Goal: Check status: Check status

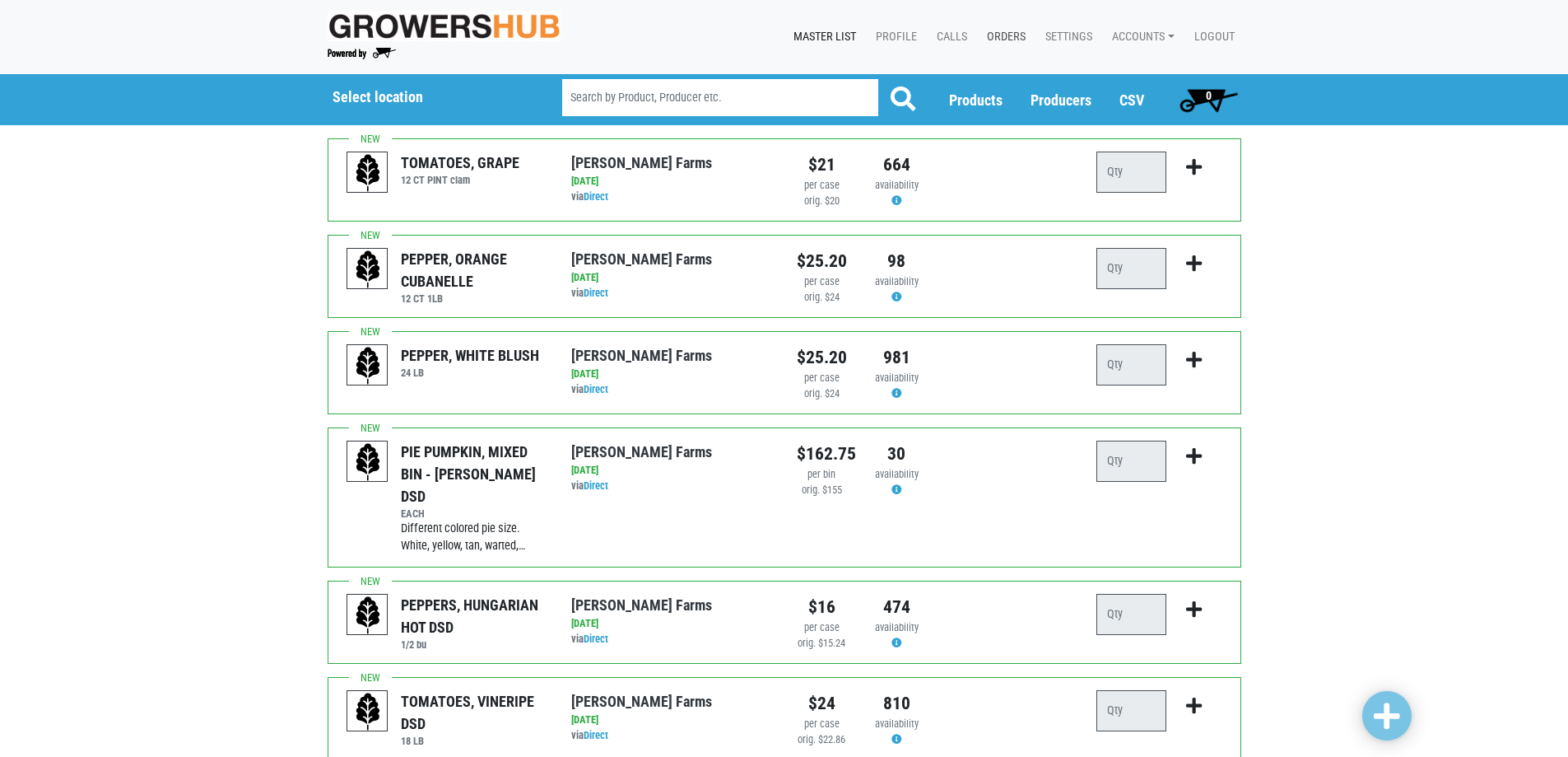
click at [1005, 31] on link "Orders" at bounding box center [1002, 36] width 58 height 31
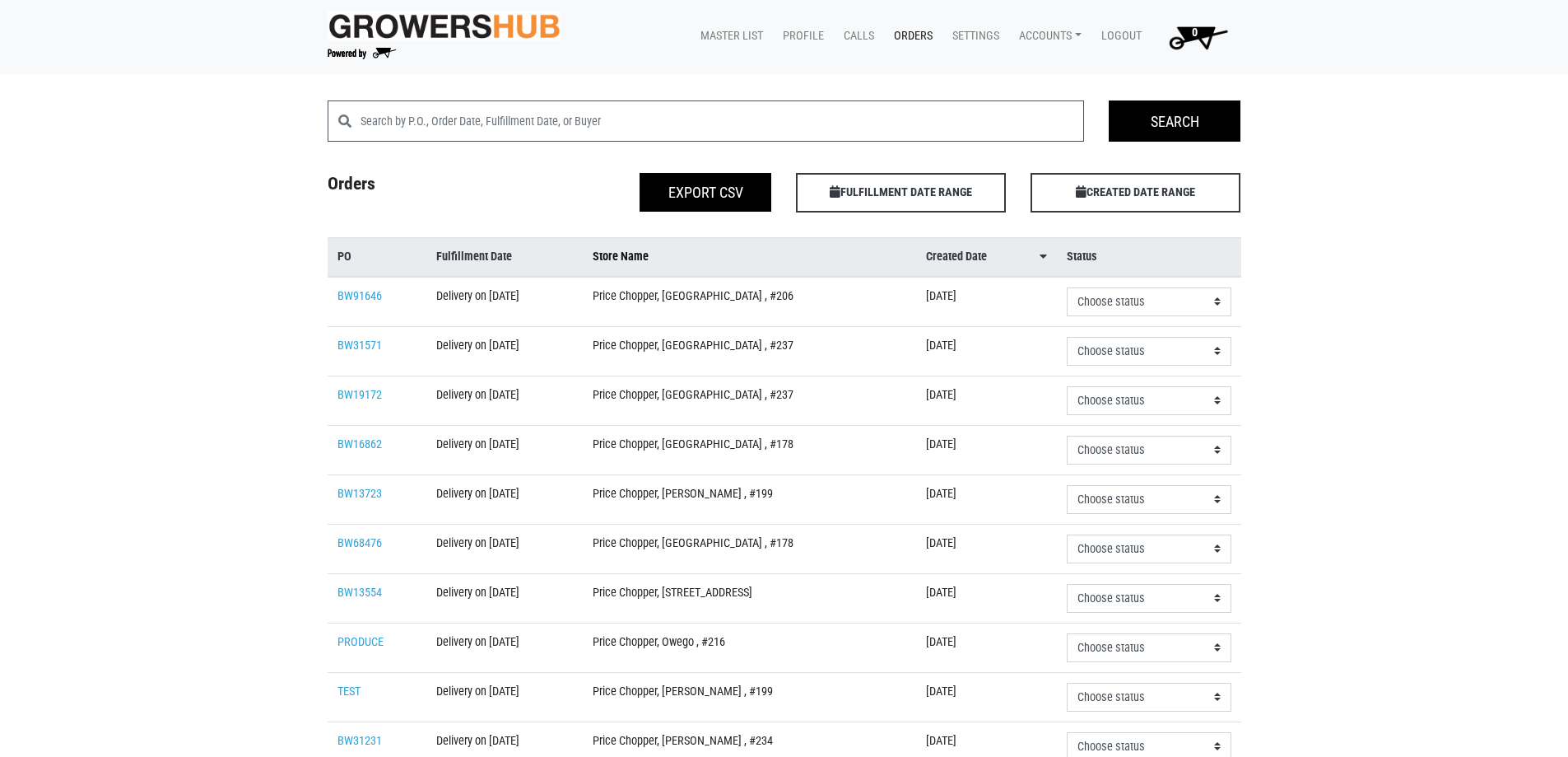
click at [649, 257] on span "Store Name" at bounding box center [621, 257] width 56 height 18
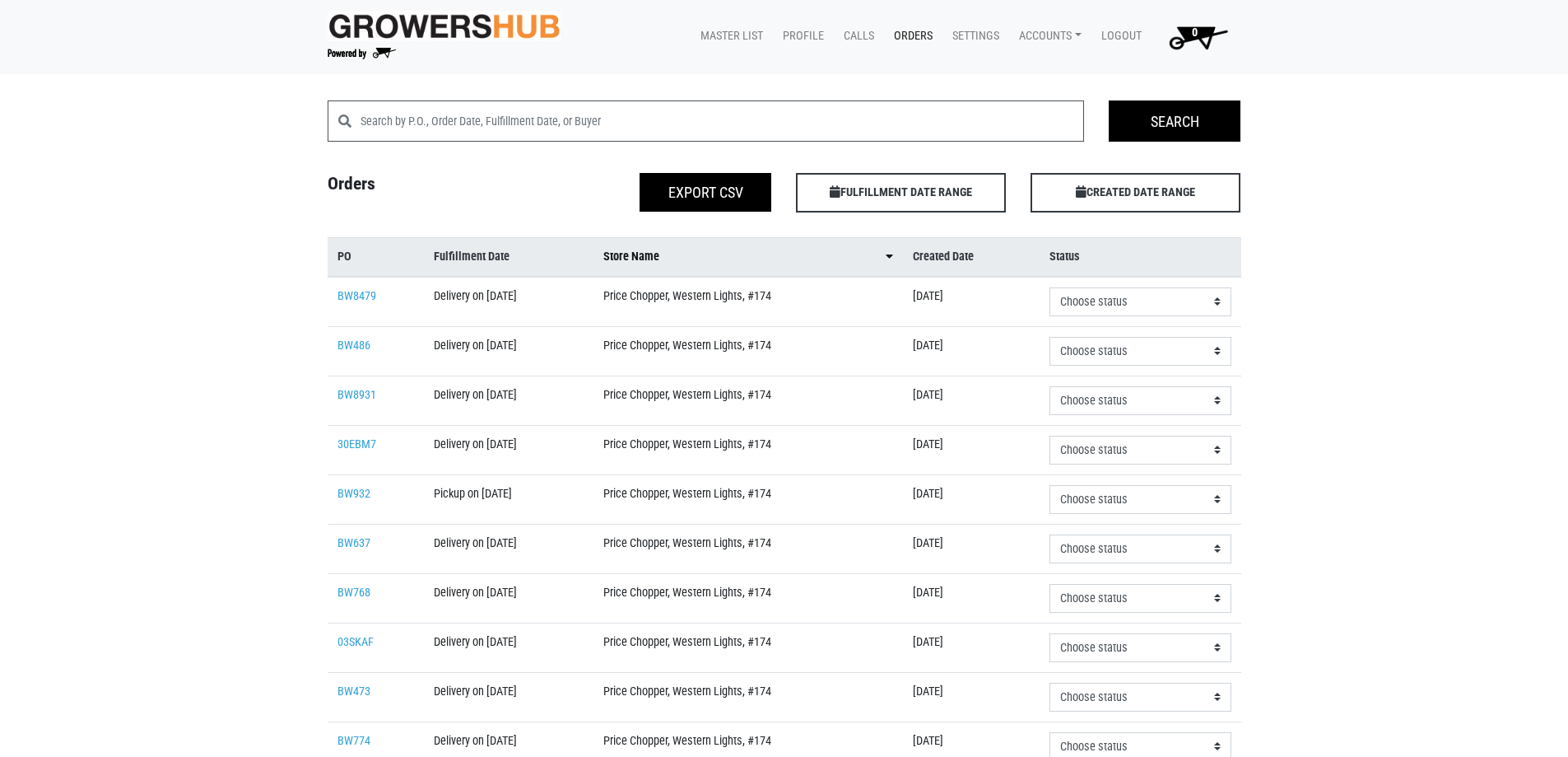
click at [660, 263] on span "Store Name" at bounding box center [632, 257] width 56 height 18
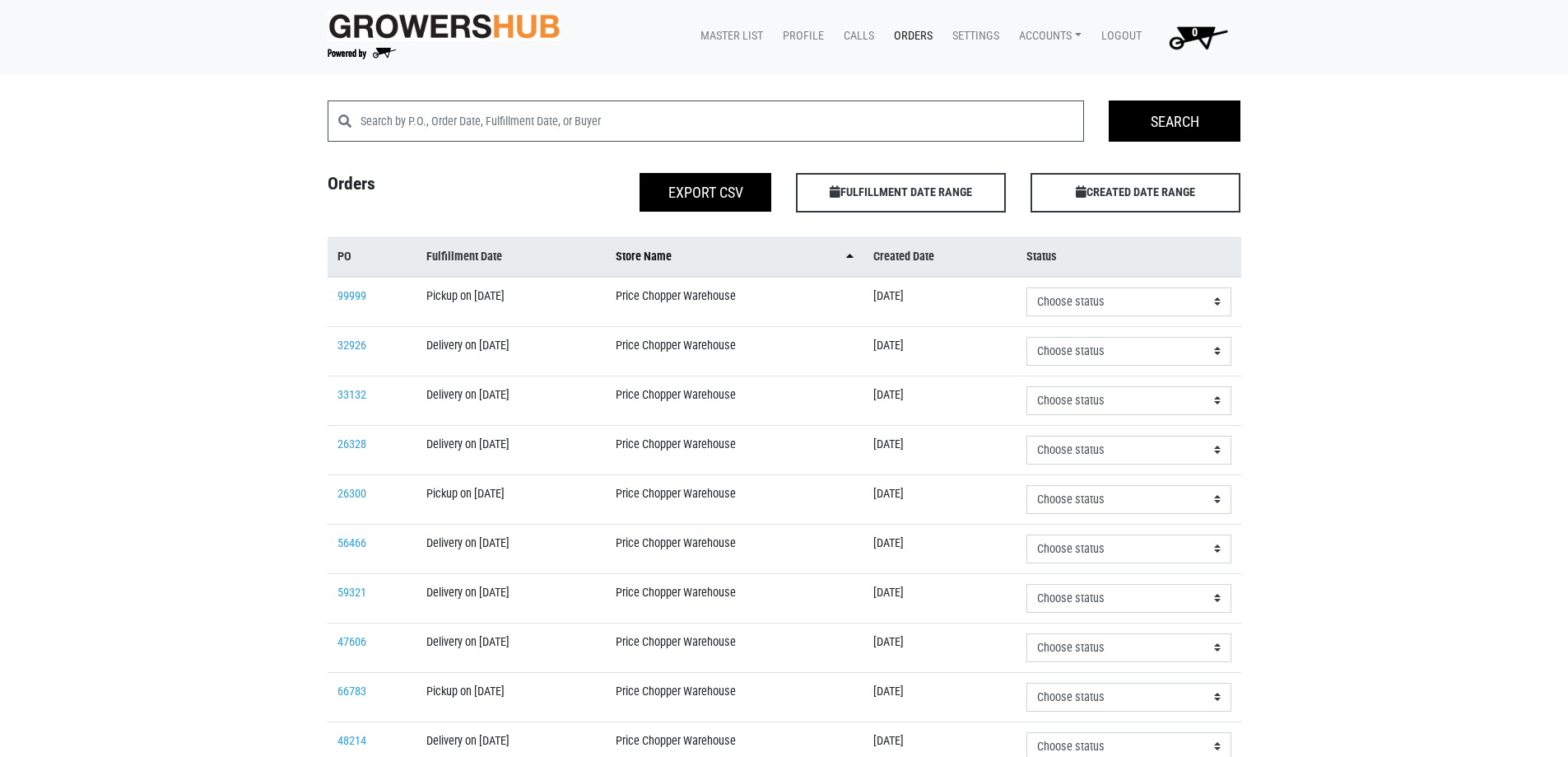
click at [672, 263] on span "Store Name" at bounding box center [644, 257] width 56 height 18
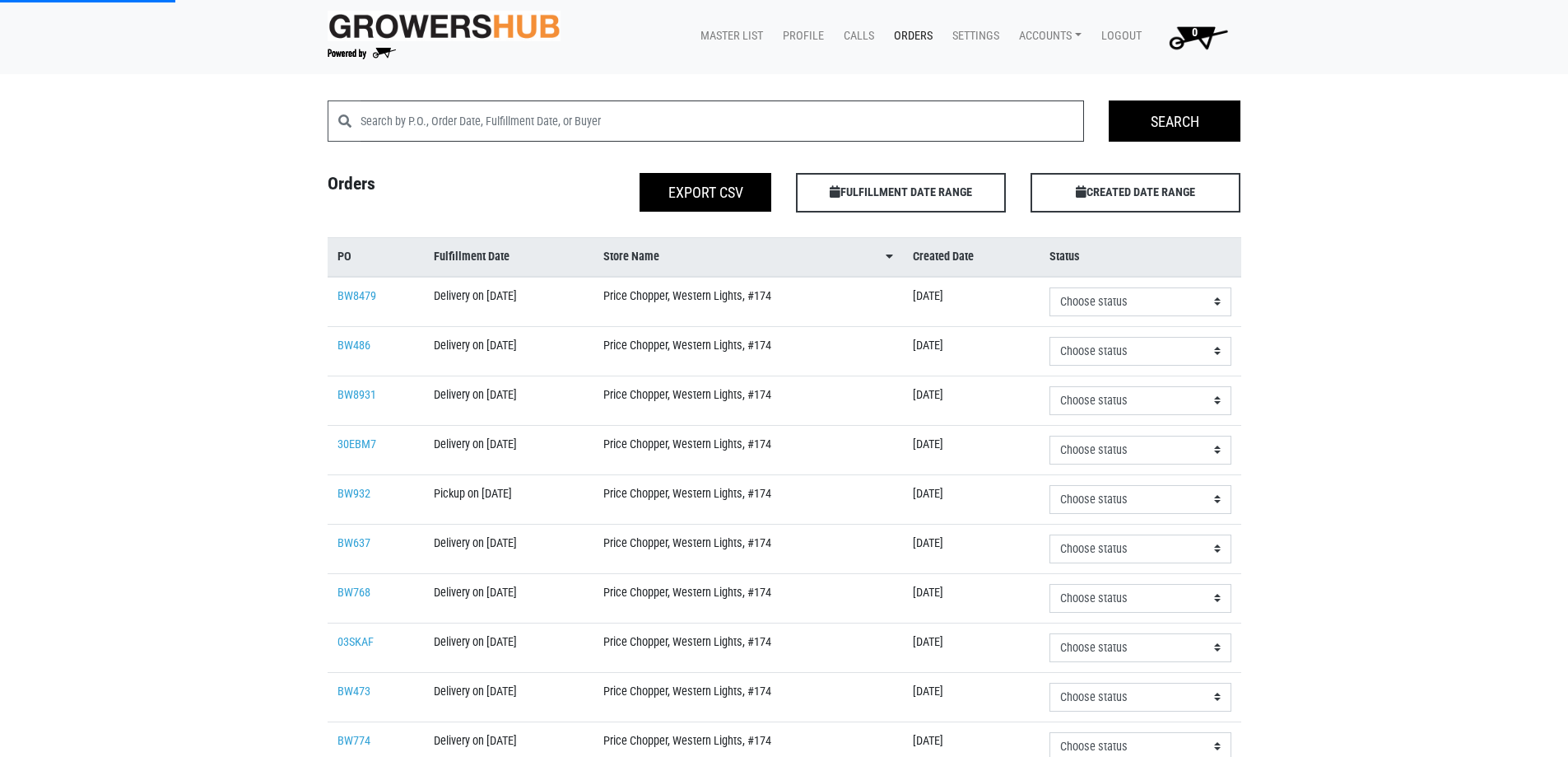
click at [671, 120] on input "search" at bounding box center [723, 120] width 725 height 41
type input "binghamton"
click at [1137, 119] on input "Search" at bounding box center [1175, 120] width 132 height 41
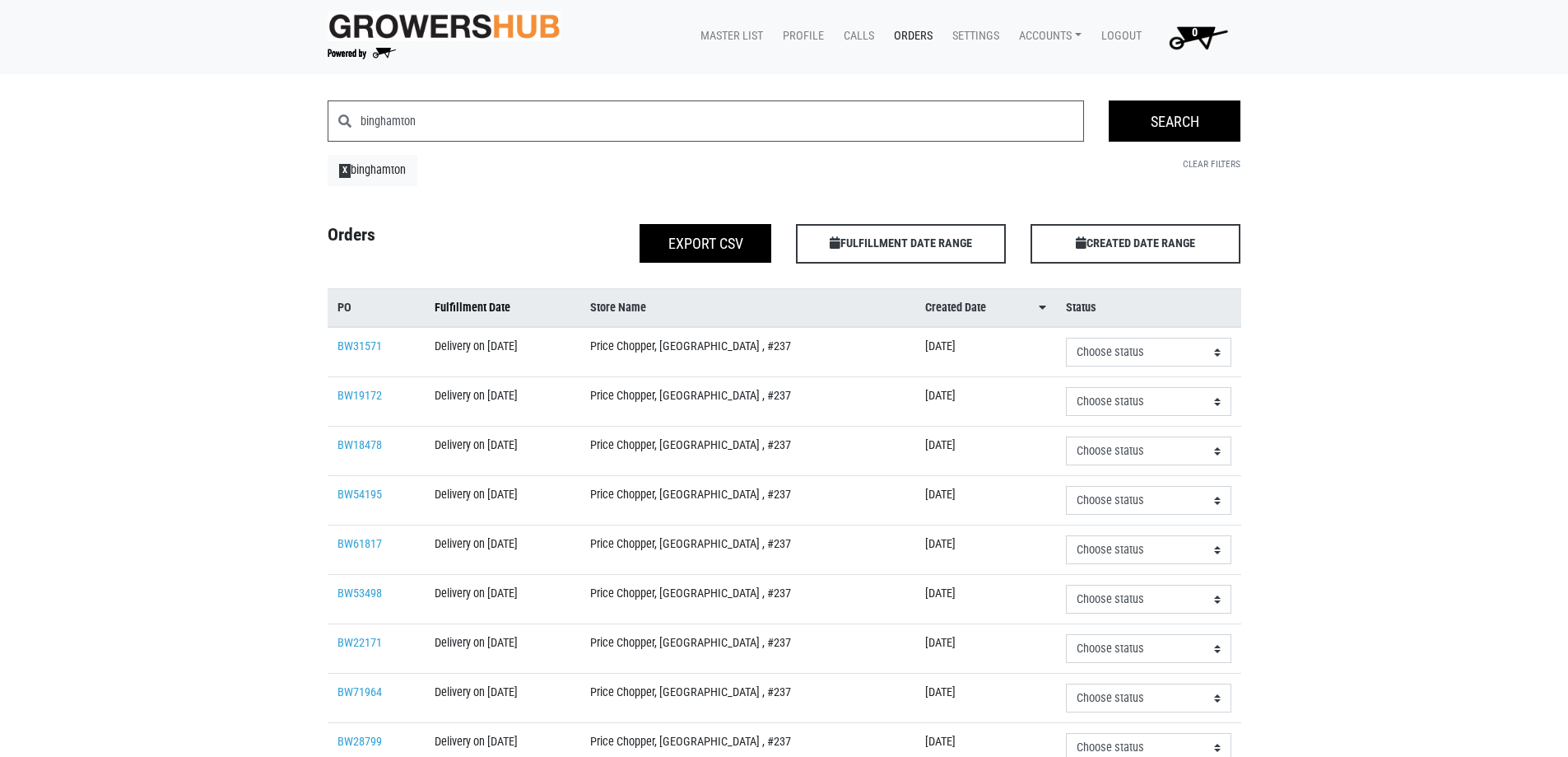
click at [488, 305] on span "Fulfillment Date" at bounding box center [473, 308] width 76 height 18
